Goal: Entertainment & Leisure: Consume media (video, audio)

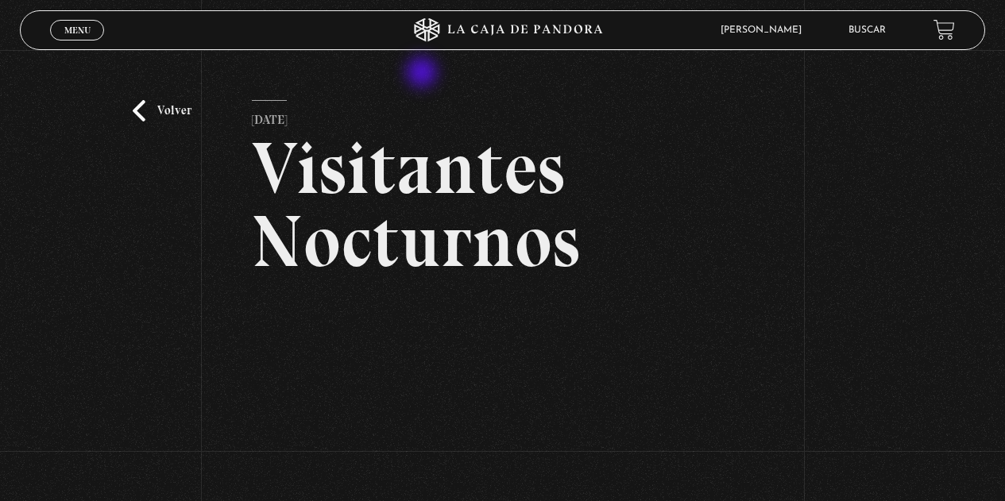
scroll to position [238, 0]
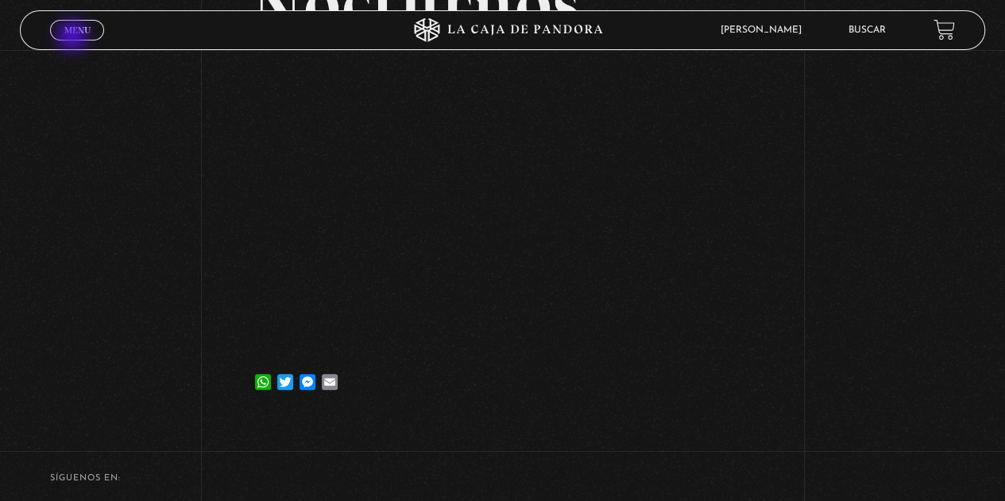
click at [74, 38] on span "Cerrar" at bounding box center [77, 43] width 37 height 11
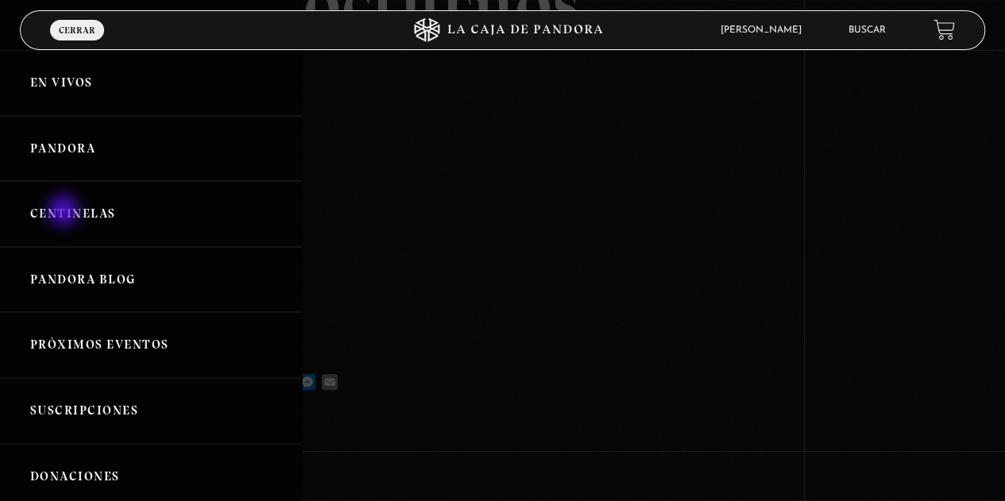
click at [65, 212] on link "Centinelas" at bounding box center [151, 214] width 302 height 66
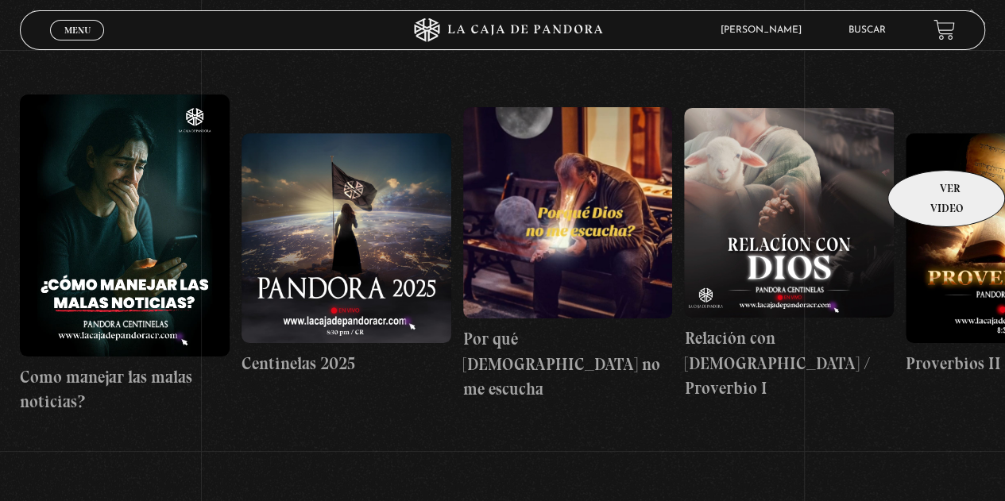
scroll to position [159, 0]
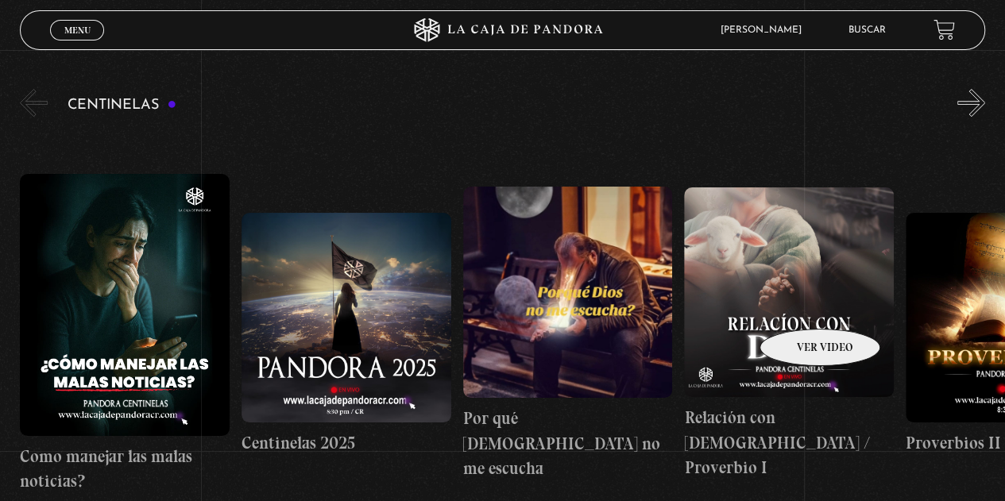
click at [799, 305] on figure at bounding box center [789, 293] width 210 height 210
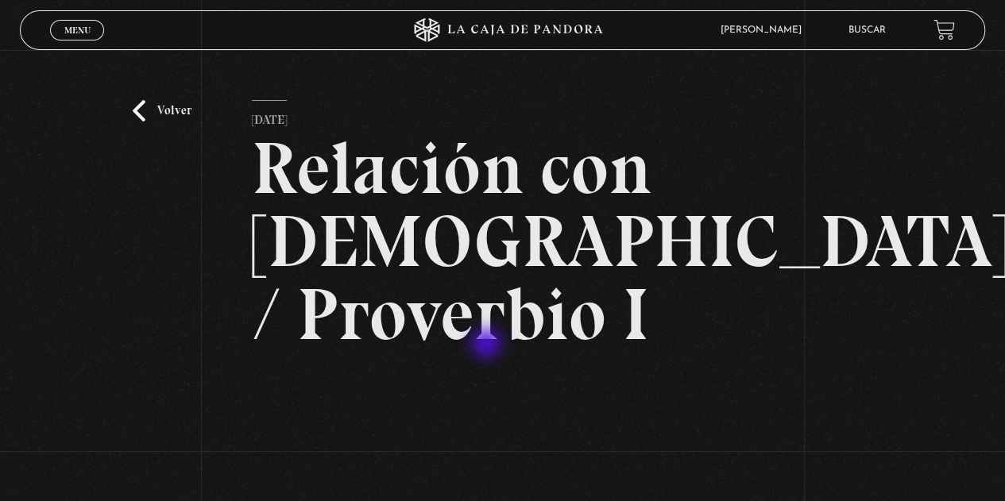
scroll to position [238, 0]
